Goal: Participate in discussion: Engage in conversation with other users on a specific topic

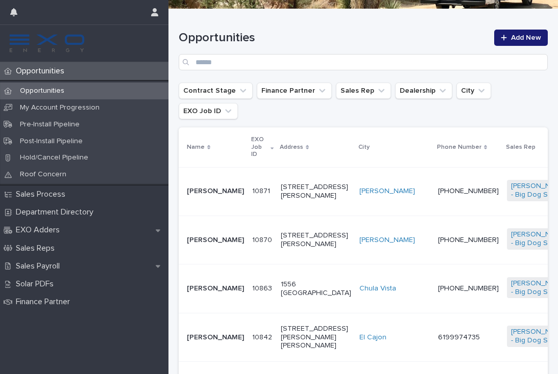
scroll to position [144, 0]
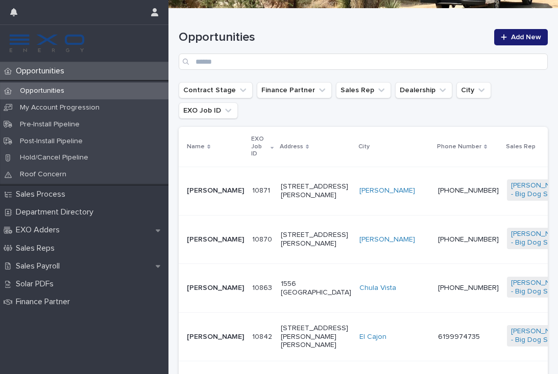
click at [438, 183] on div "[PHONE_NUMBER]" at bounding box center [468, 191] width 61 height 17
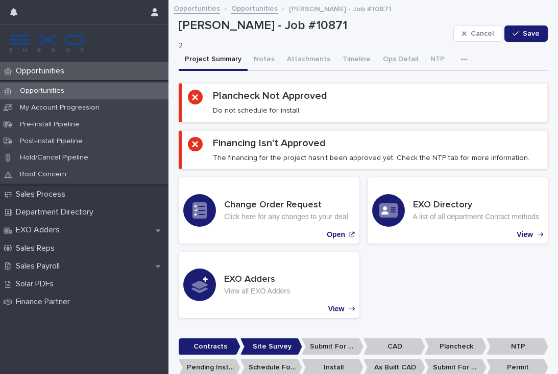
click at [268, 60] on button "Notes" at bounding box center [263, 59] width 33 height 21
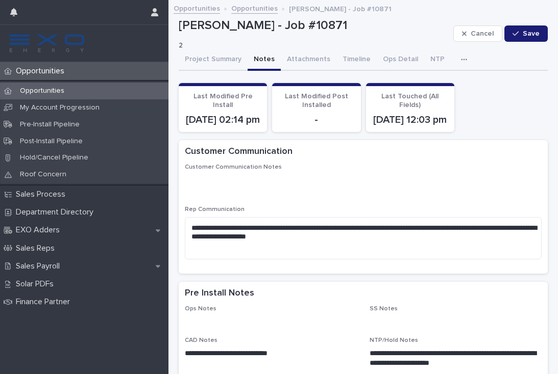
click at [461, 58] on icon "button" at bounding box center [464, 59] width 6 height 7
click at [423, 86] on button "Activity" at bounding box center [428, 86] width 67 height 15
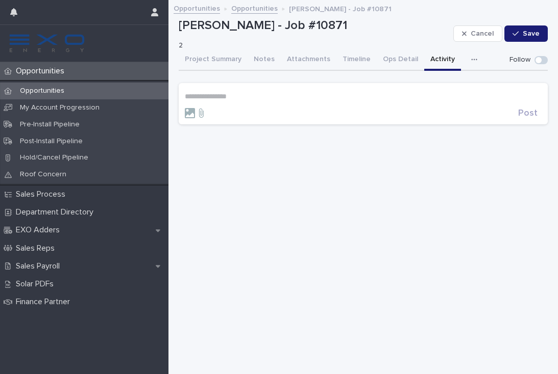
click at [234, 92] on p "**********" at bounding box center [363, 96] width 357 height 9
click at [224, 116] on div at bounding box center [349, 113] width 329 height 10
click at [235, 110] on span "NTP Department" at bounding box center [216, 109] width 57 height 7
click at [270, 97] on p "**********" at bounding box center [363, 97] width 357 height 10
click at [284, 112] on span "Dealer Support" at bounding box center [270, 110] width 52 height 7
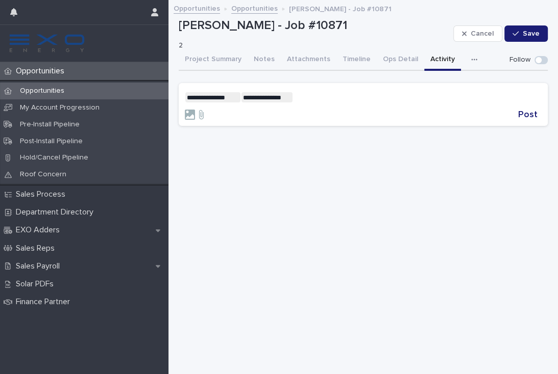
click at [308, 99] on p "**********" at bounding box center [363, 97] width 357 height 10
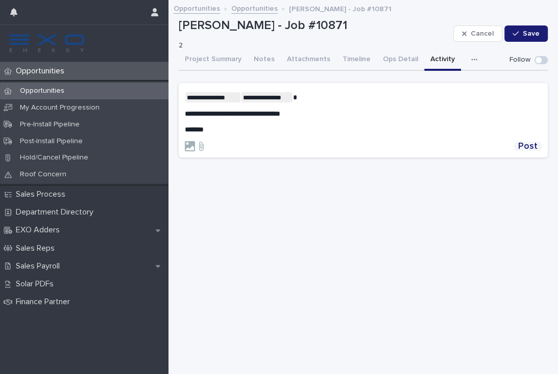
click at [536, 143] on span "Post" at bounding box center [527, 146] width 19 height 9
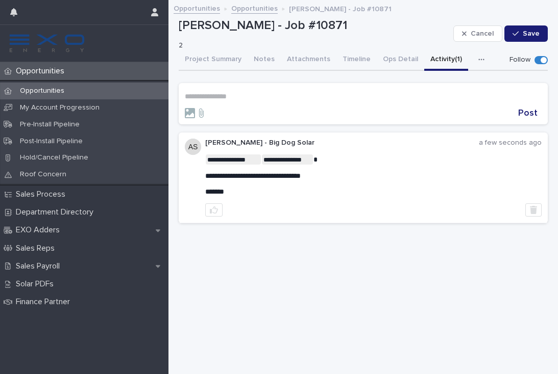
click at [45, 70] on p "Opportunities" at bounding box center [42, 71] width 61 height 10
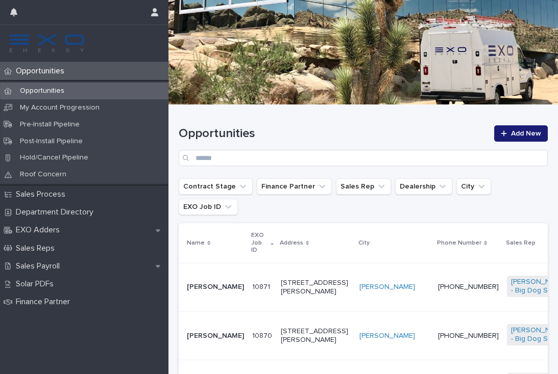
scroll to position [60, 0]
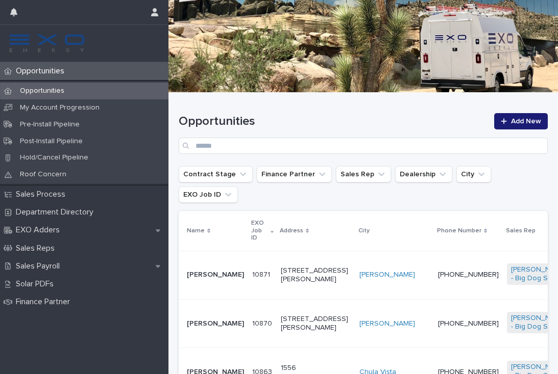
click at [355, 269] on td "[PERSON_NAME]" at bounding box center [394, 275] width 79 height 48
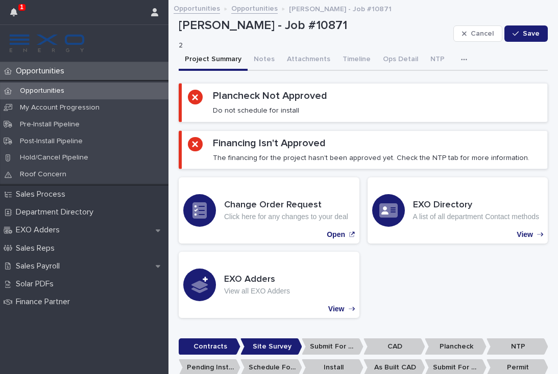
click at [461, 58] on icon "button" at bounding box center [464, 59] width 6 height 7
click at [436, 82] on button "Activity" at bounding box center [428, 86] width 67 height 15
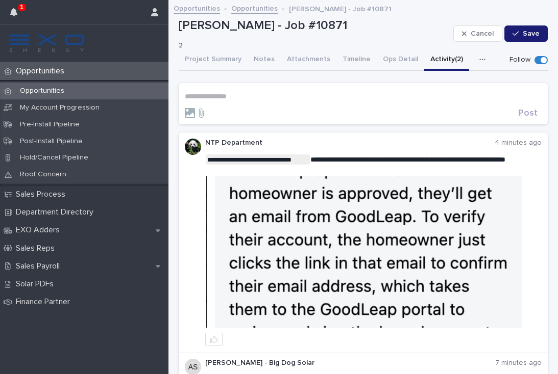
click at [235, 97] on p "**********" at bounding box center [363, 96] width 357 height 9
click at [501, 278] on img at bounding box center [373, 253] width 335 height 152
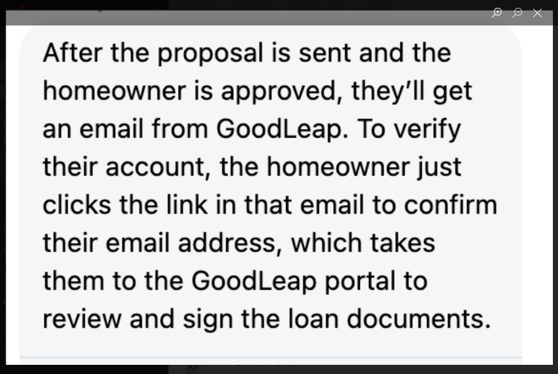
click at [35, 291] on img "Lightbox" at bounding box center [278, 187] width 547 height 356
click at [380, 204] on img "Lightbox" at bounding box center [278, 187] width 547 height 356
click at [540, 15] on button "Close lightbox" at bounding box center [537, 13] width 20 height 18
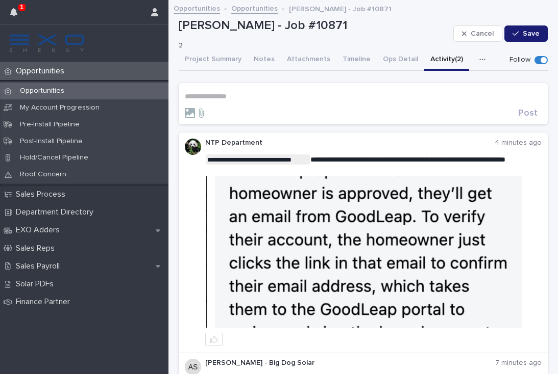
click at [216, 92] on p "**********" at bounding box center [363, 96] width 357 height 9
click at [234, 80] on span "NTP Department" at bounding box center [216, 83] width 57 height 7
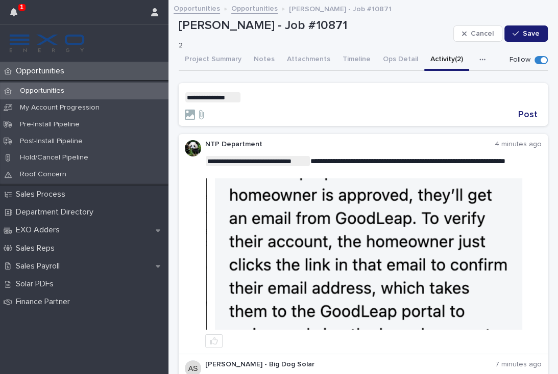
click at [265, 92] on p "**********" at bounding box center [363, 97] width 357 height 10
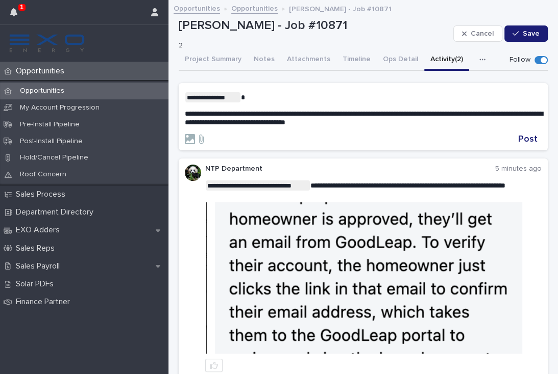
click at [279, 92] on p "**********" at bounding box center [363, 97] width 357 height 10
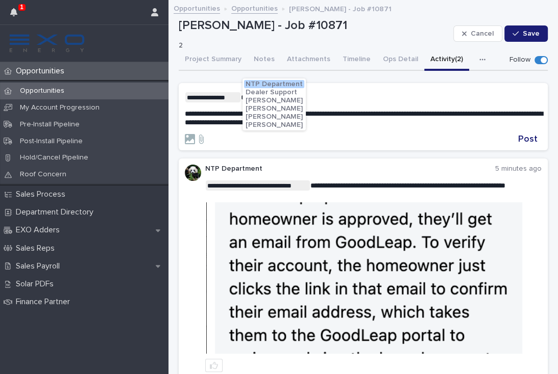
click at [284, 89] on span "Dealer Support" at bounding box center [271, 92] width 52 height 7
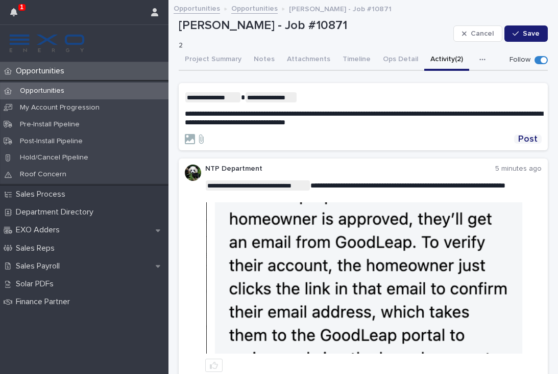
click at [531, 135] on span "Post" at bounding box center [527, 139] width 19 height 9
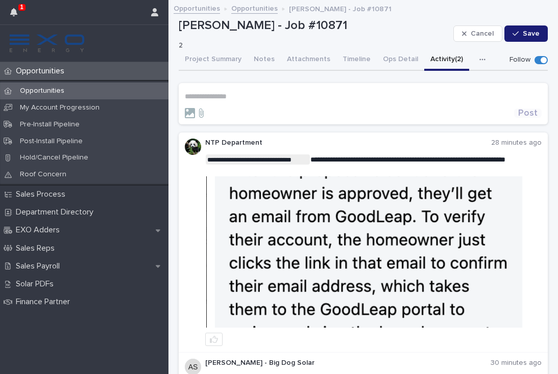
click at [22, 16] on button "button" at bounding box center [13, 12] width 19 height 24
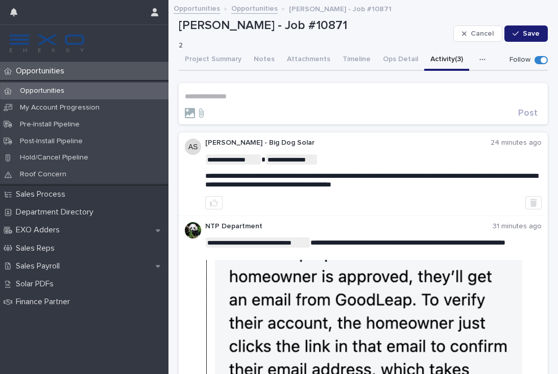
click at [48, 262] on p "Sales Payroll" at bounding box center [40, 267] width 56 height 10
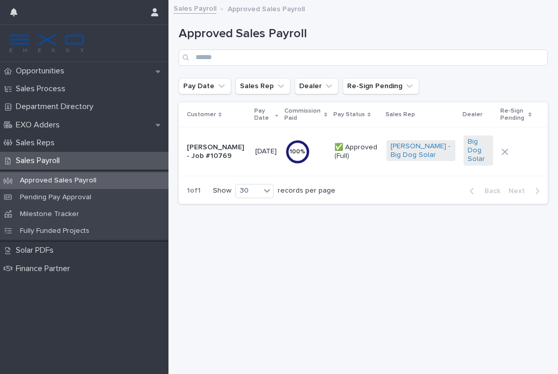
click at [64, 198] on p "Pending Pay Approval" at bounding box center [56, 197] width 88 height 9
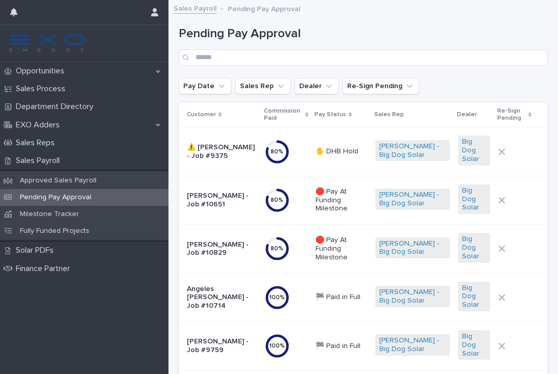
click at [55, 76] on p "Opportunities" at bounding box center [42, 71] width 61 height 10
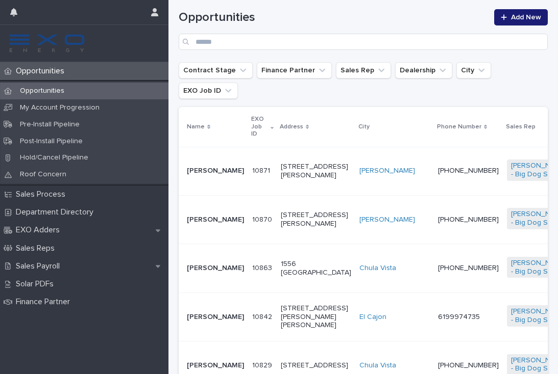
scroll to position [164, 0]
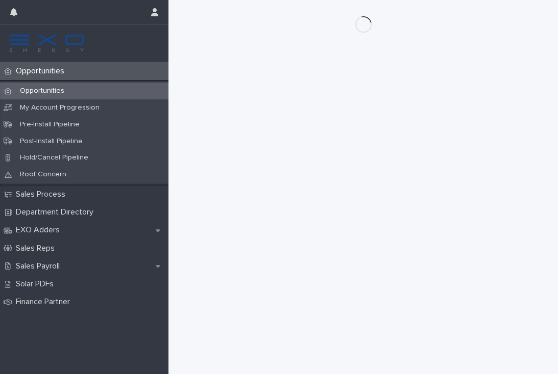
click at [58, 72] on p "Opportunities" at bounding box center [42, 71] width 61 height 10
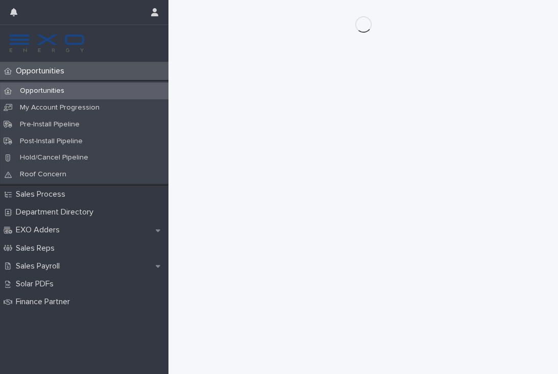
scroll to position [10, 0]
click at [47, 69] on p "Opportunities" at bounding box center [42, 71] width 61 height 10
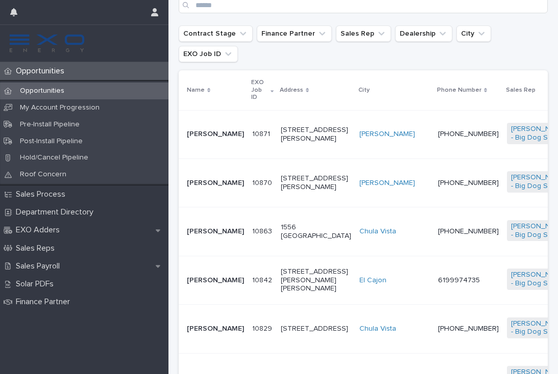
scroll to position [223, 0]
